Goal: Task Accomplishment & Management: Complete application form

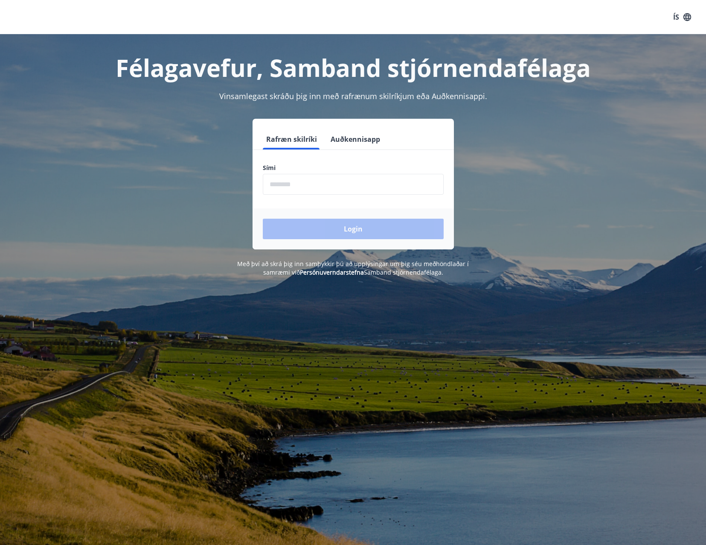
click at [283, 184] on input "phone" at bounding box center [353, 184] width 181 height 21
type input "********"
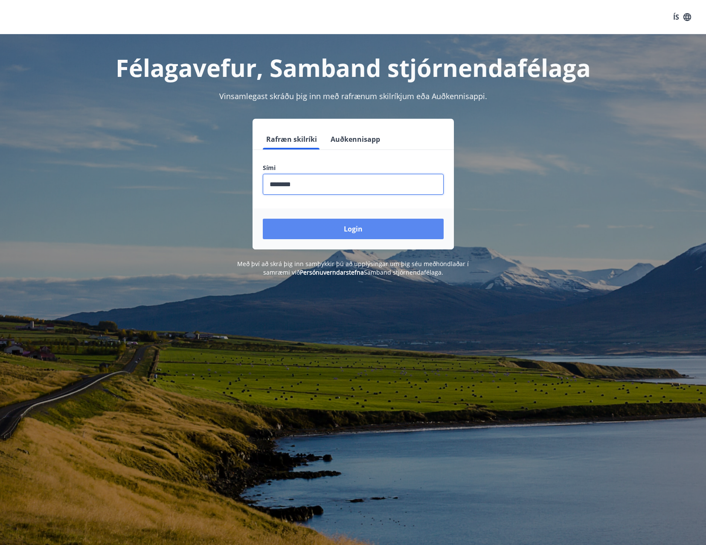
click at [376, 230] on button "Login" at bounding box center [353, 229] width 181 height 20
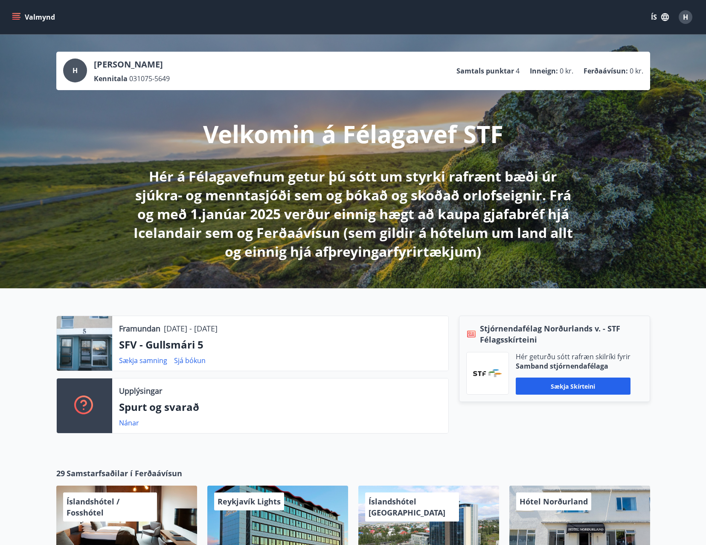
click at [15, 12] on button "Valmynd" at bounding box center [34, 16] width 48 height 15
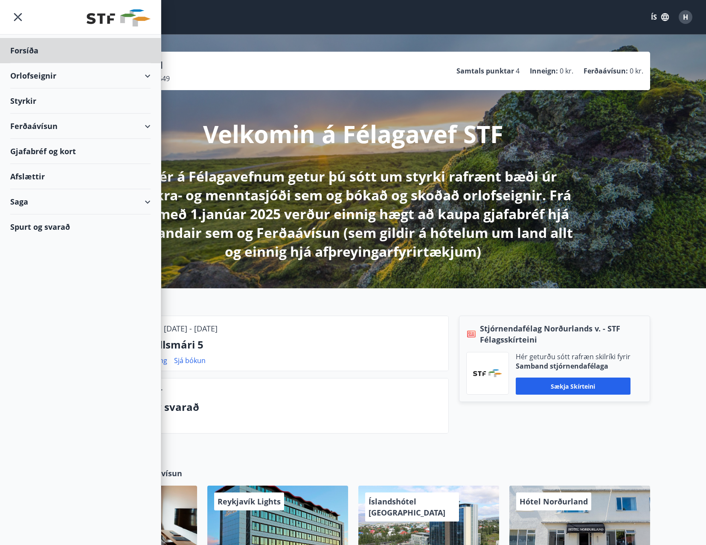
click at [30, 104] on div "Styrkir" at bounding box center [80, 100] width 140 height 25
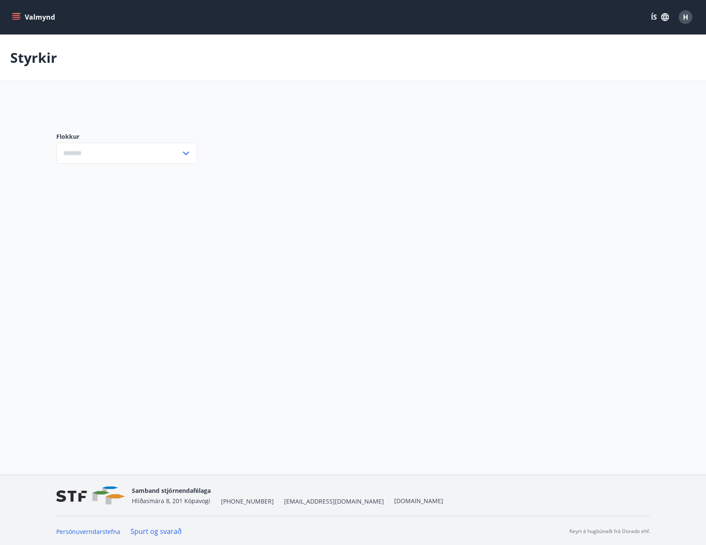
type input "***"
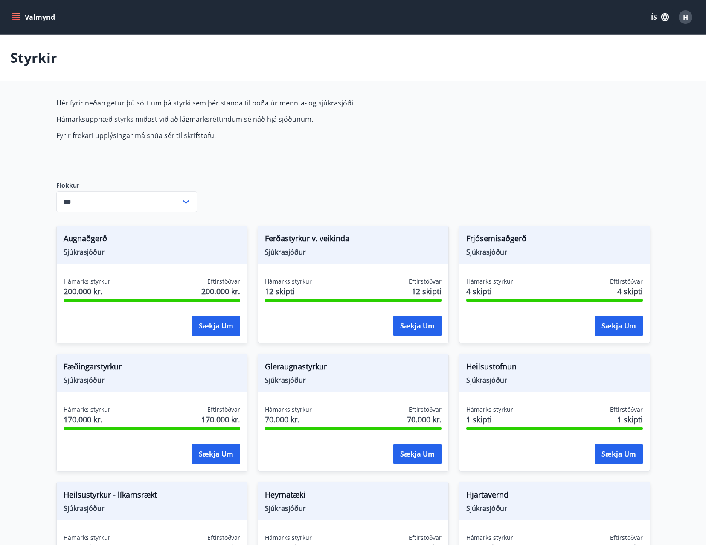
click at [12, 279] on main "Styrkir Hér fyrir neðan getur þú sótt um þá styrki sem þér standa til boða úr m…" at bounding box center [353, 514] width 706 height 959
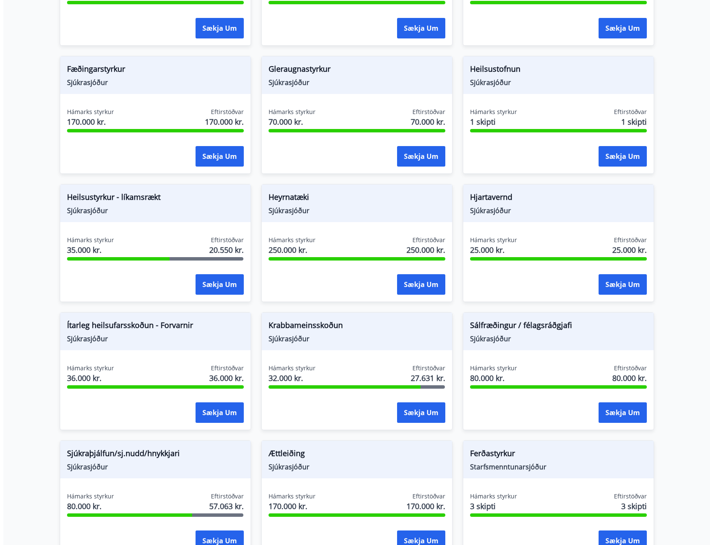
scroll to position [299, 0]
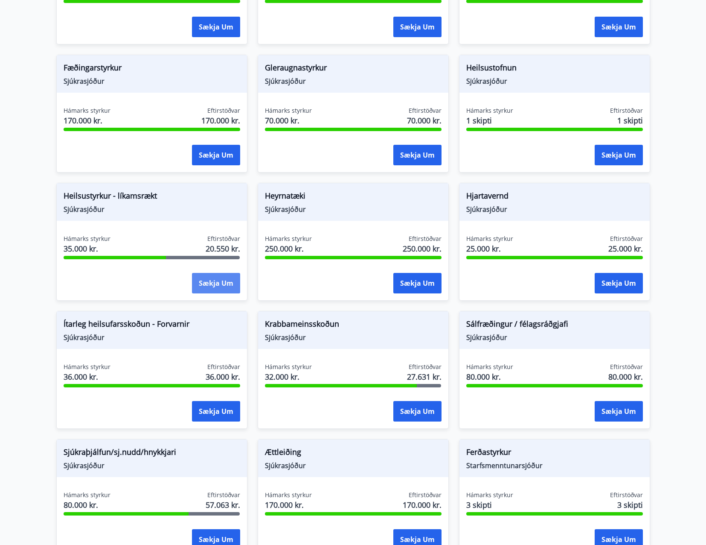
click at [215, 282] on button "Sækja um" at bounding box center [216, 283] width 48 height 20
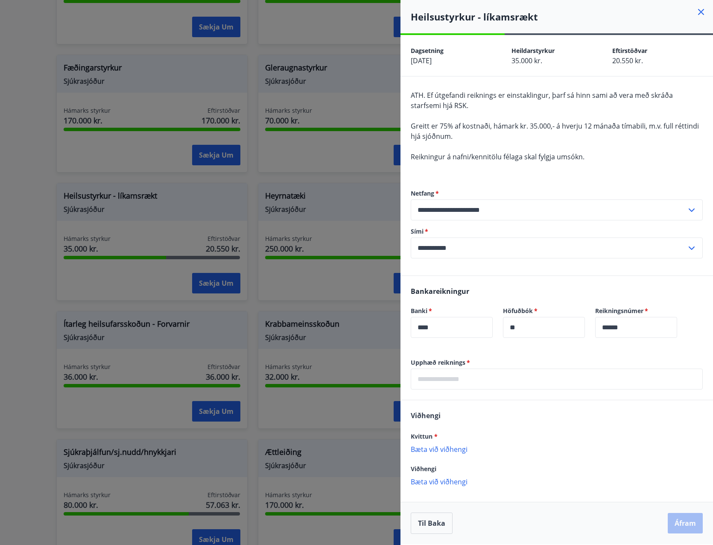
click at [458, 381] on input "text" at bounding box center [557, 378] width 292 height 21
type input "*****"
click at [656, 436] on div "Kvittun *" at bounding box center [557, 436] width 292 height 10
click at [429, 448] on p "Bæta við viðhengi" at bounding box center [557, 448] width 292 height 9
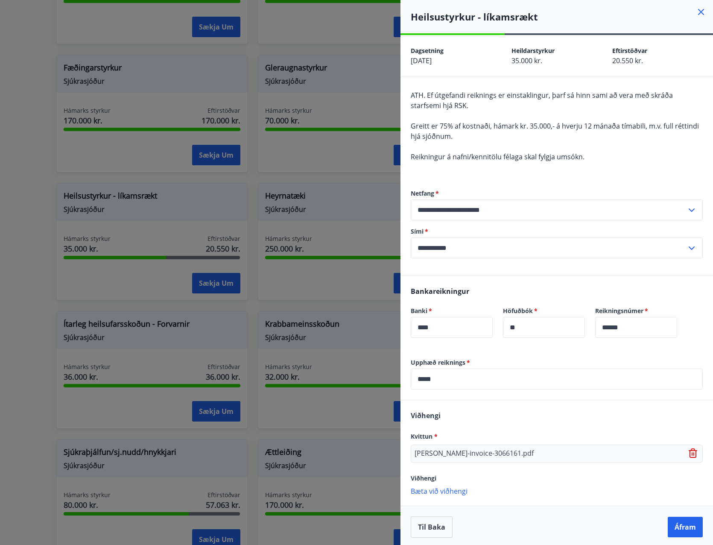
click at [466, 457] on p "abler-invoice-3066161.pdf" at bounding box center [473, 453] width 119 height 10
click at [574, 409] on div "Viðhengi Kvittun * abler-invoice-3066161.pdf Viðhengi Bæta við viðhengi {error_…" at bounding box center [556, 452] width 312 height 105
click at [688, 452] on icon at bounding box center [693, 453] width 10 height 10
click at [442, 451] on p "Bæta við viðhengi" at bounding box center [557, 448] width 292 height 9
click at [682, 528] on button "Áfram" at bounding box center [685, 526] width 35 height 20
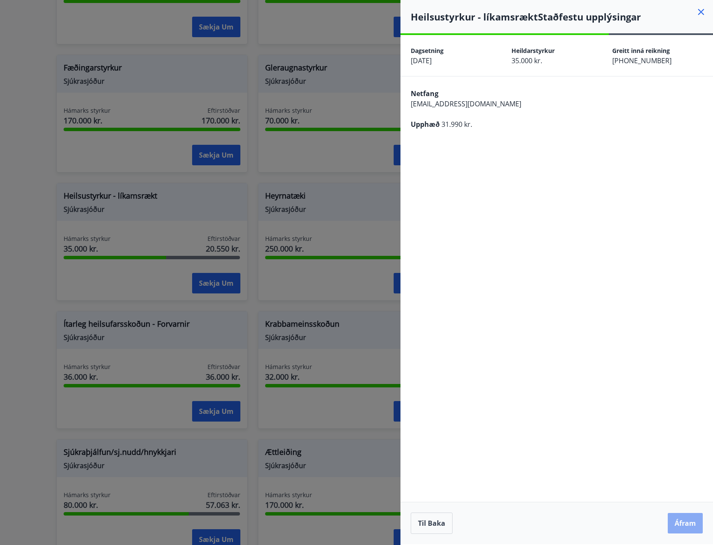
click at [694, 528] on button "Áfram" at bounding box center [685, 523] width 35 height 20
